Goal: Task Accomplishment & Management: Complete application form

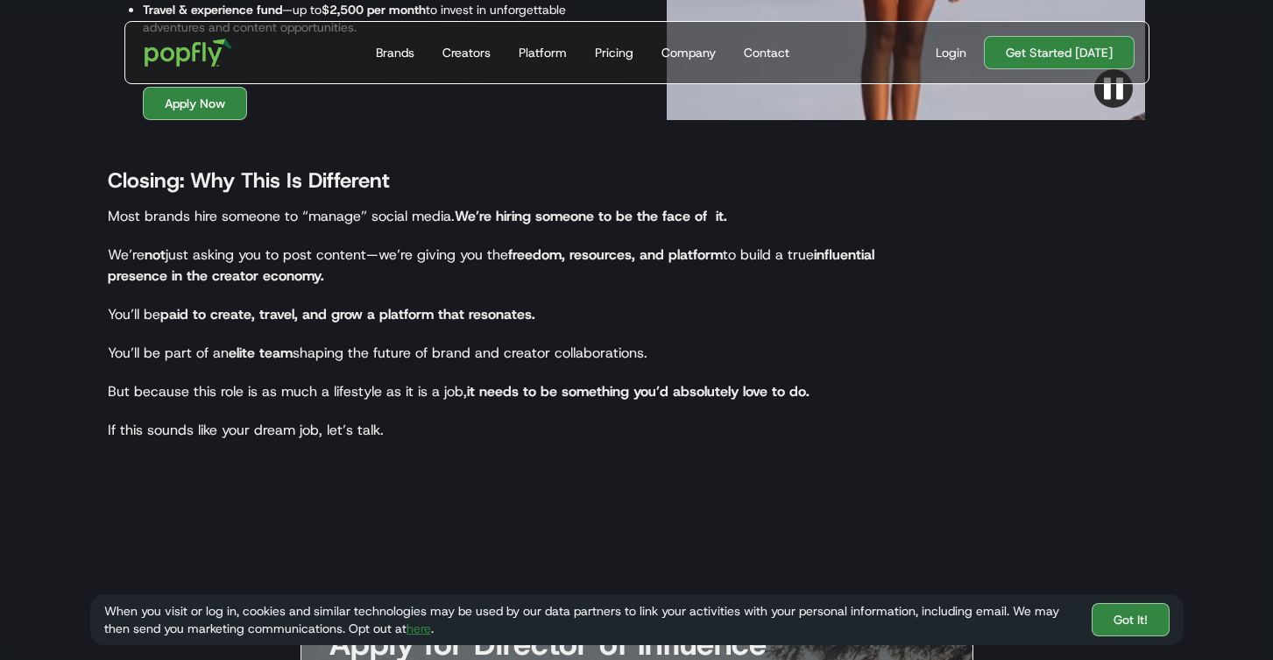
scroll to position [2656, 0]
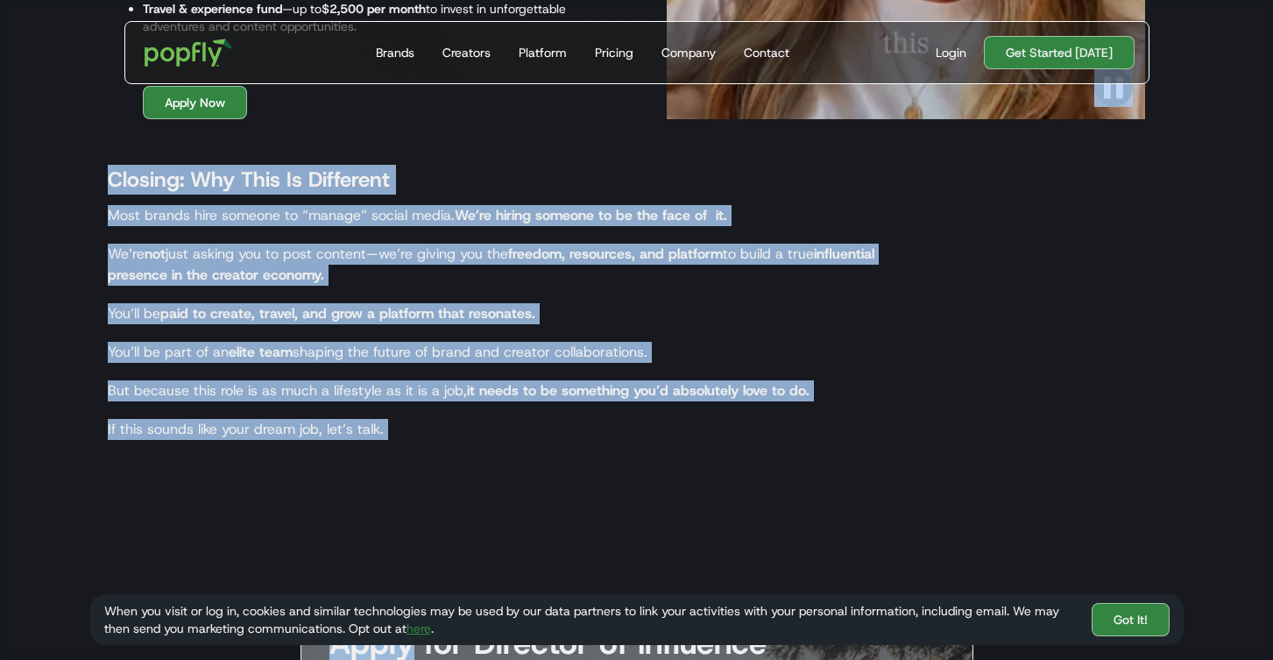
drag, startPoint x: 307, startPoint y: 173, endPoint x: 249, endPoint y: 119, distance: 80.0
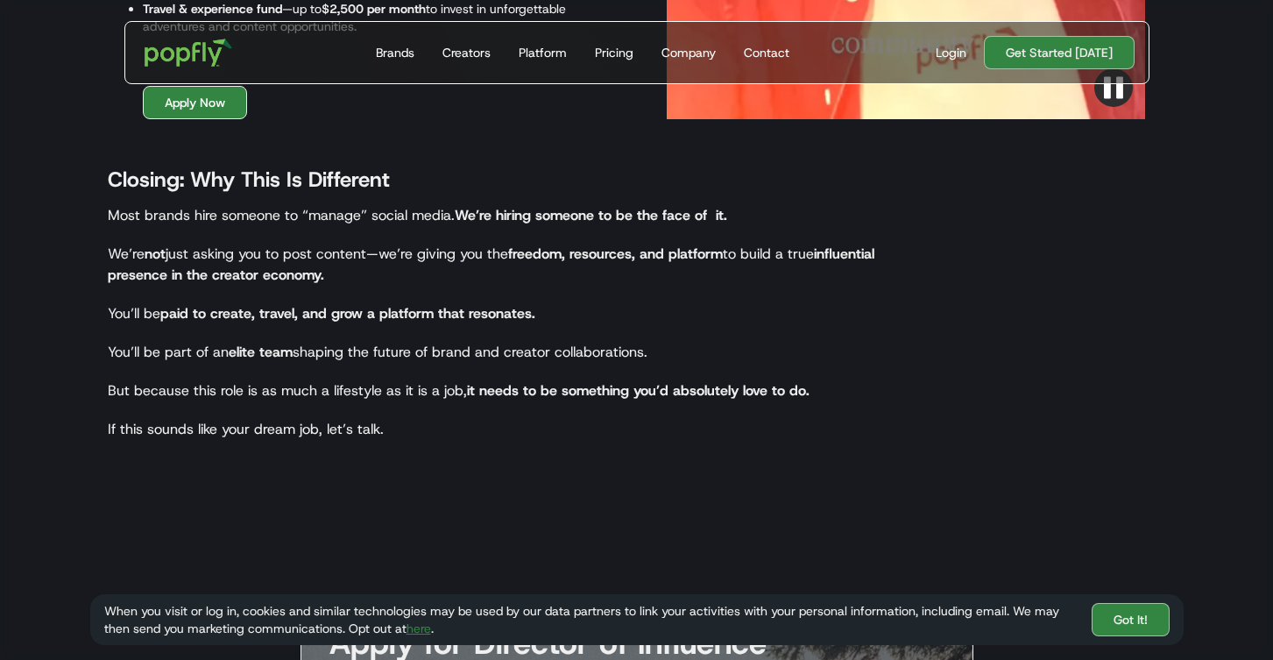
click at [227, 109] on link "Apply Now" at bounding box center [195, 102] width 104 height 33
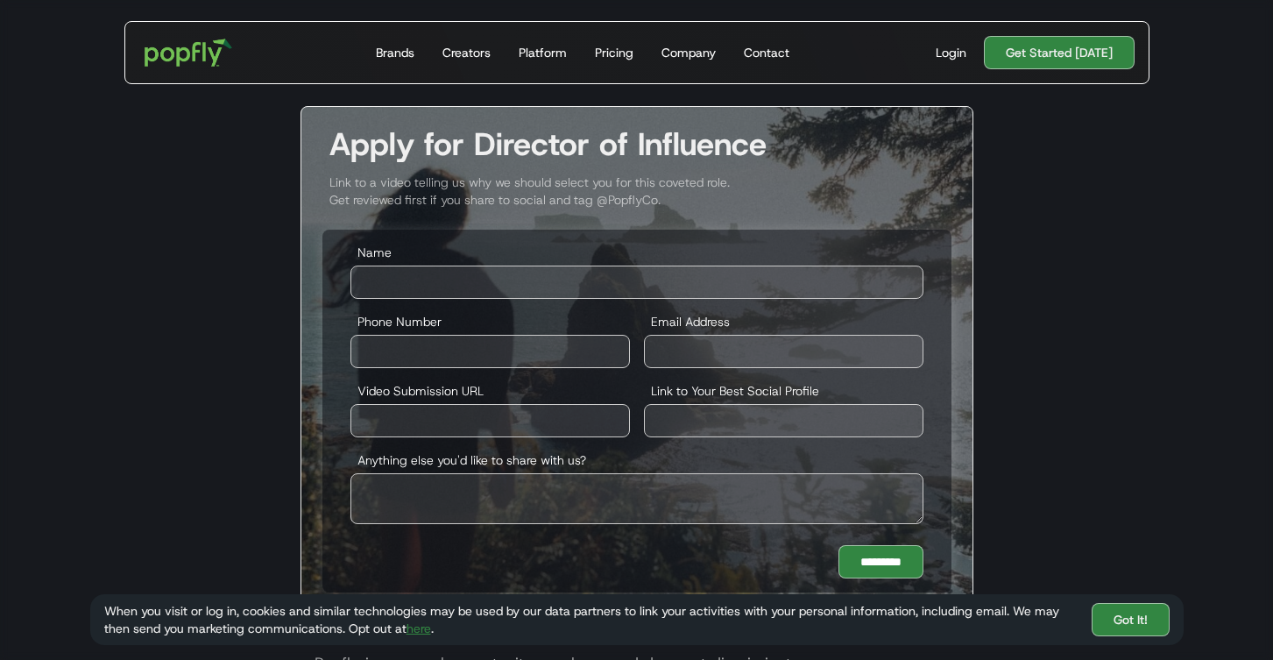
scroll to position [3155, 0]
click at [447, 283] on input "Name" at bounding box center [636, 281] width 573 height 33
type input "**********"
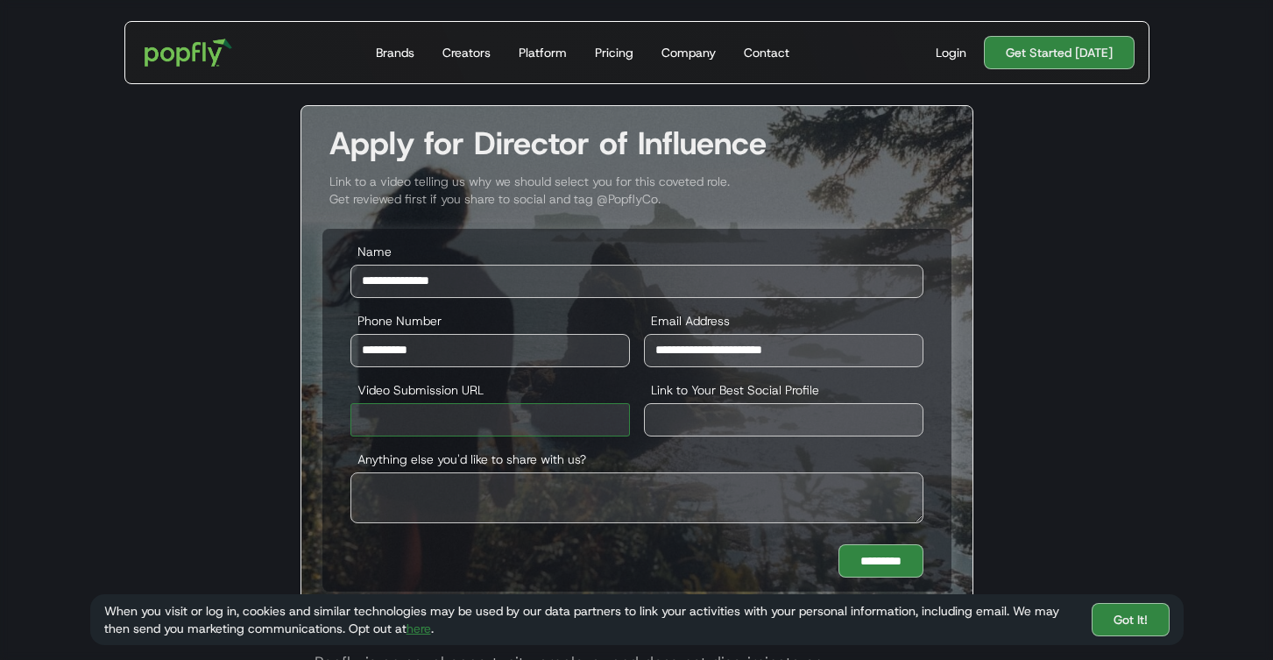
click at [498, 420] on input "Video Submission URL" at bounding box center [489, 419] width 279 height 33
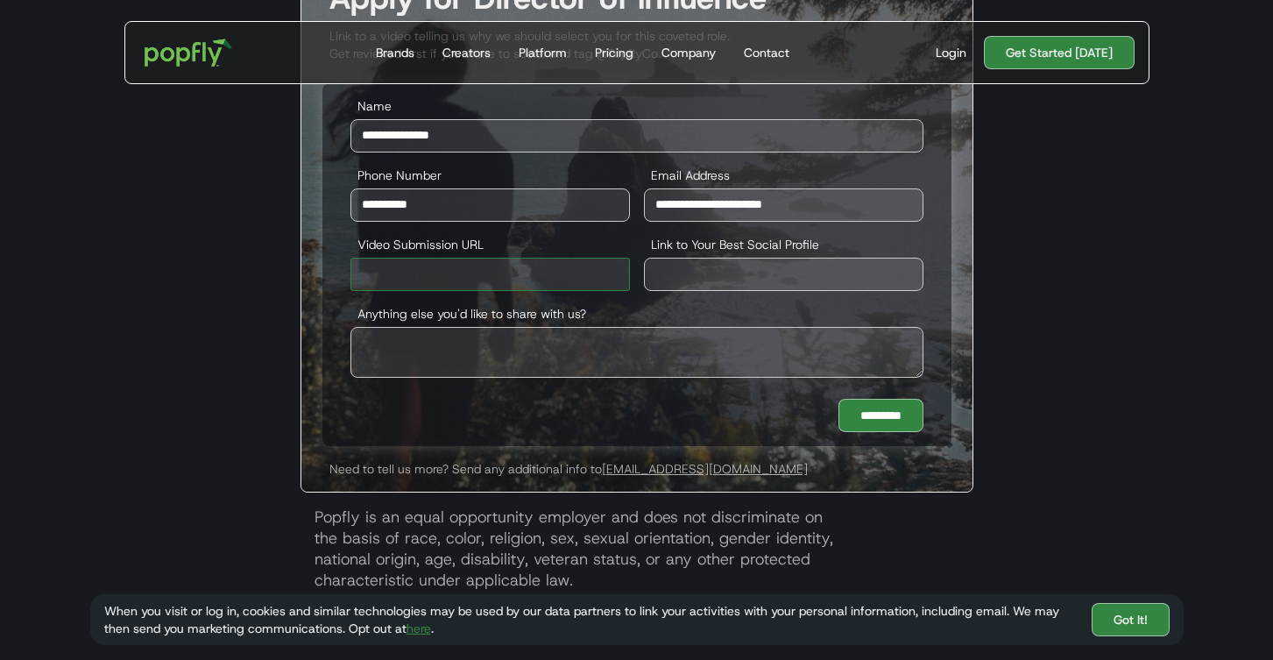
scroll to position [3305, 0]
